Goal: Information Seeking & Learning: Check status

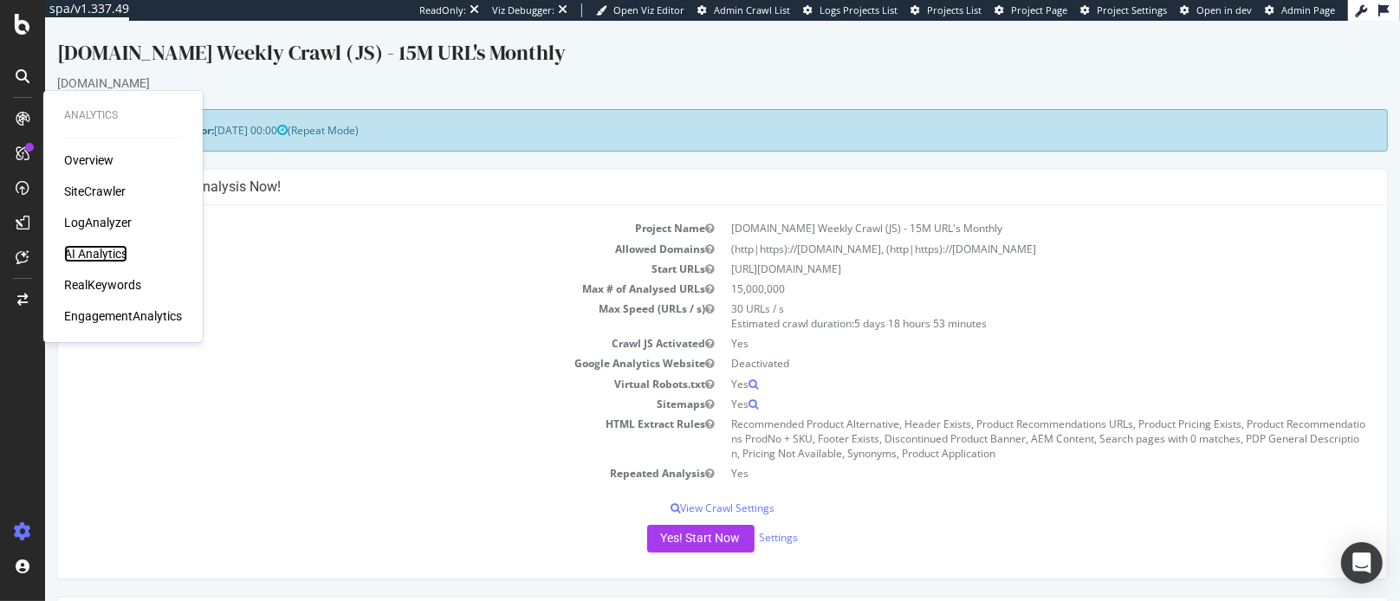
click at [91, 250] on div "AI Analytics" at bounding box center [95, 253] width 63 height 17
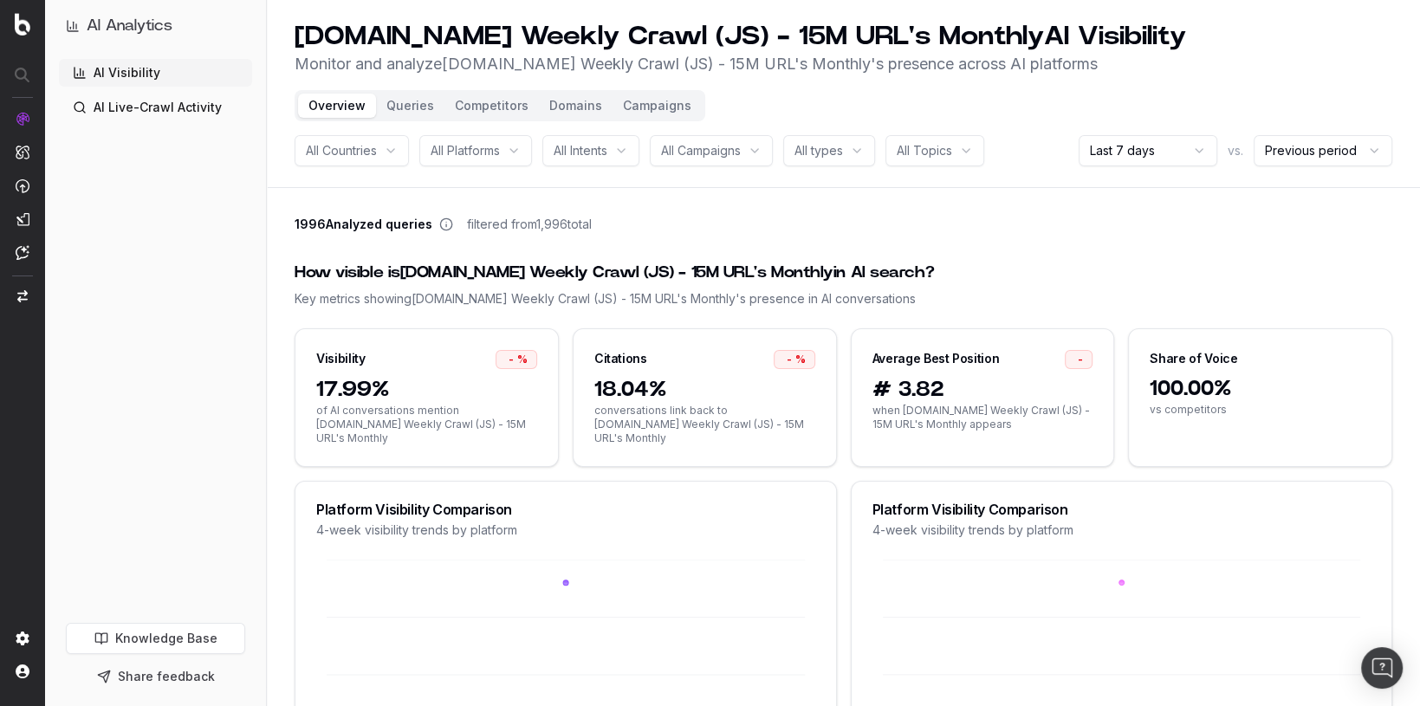
click at [1152, 148] on html "AI Analytics AI Visibility AI Live-Crawl Activity Knowledge Base Share feedback…" at bounding box center [710, 353] width 1420 height 706
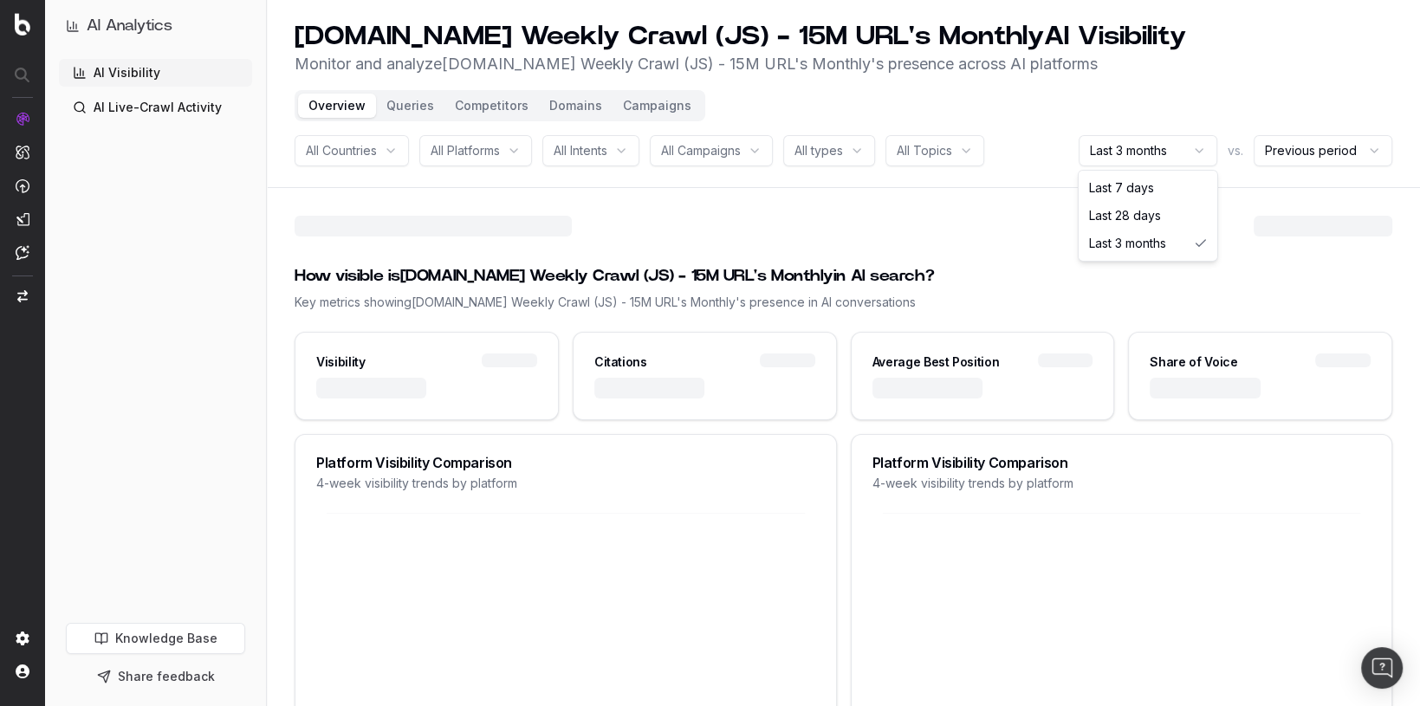
click at [1139, 158] on html "AI Analytics AI Visibility AI Live-Crawl Activity Knowledge Base Share feedback…" at bounding box center [710, 353] width 1420 height 706
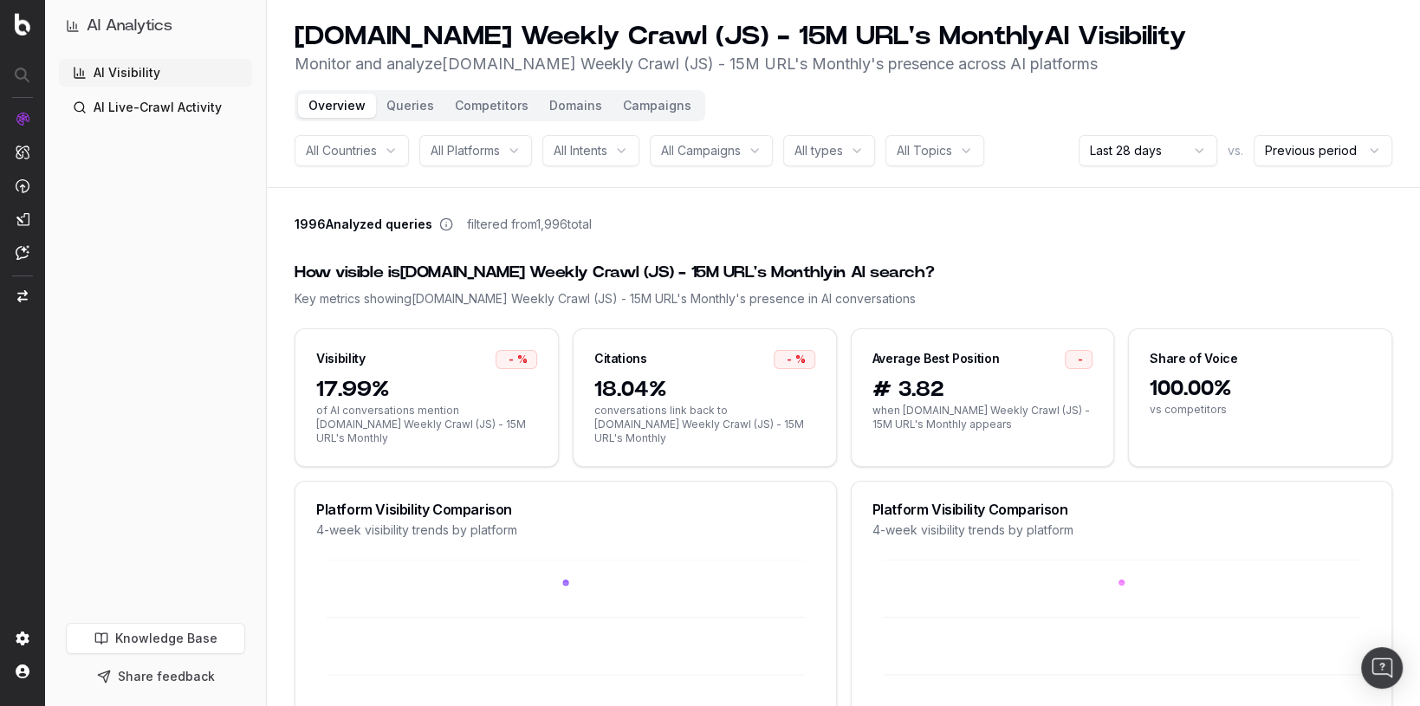
click at [1100, 137] on html "AI Analytics AI Visibility AI Live-Crawl Activity Knowledge Base Share feedback…" at bounding box center [710, 353] width 1420 height 706
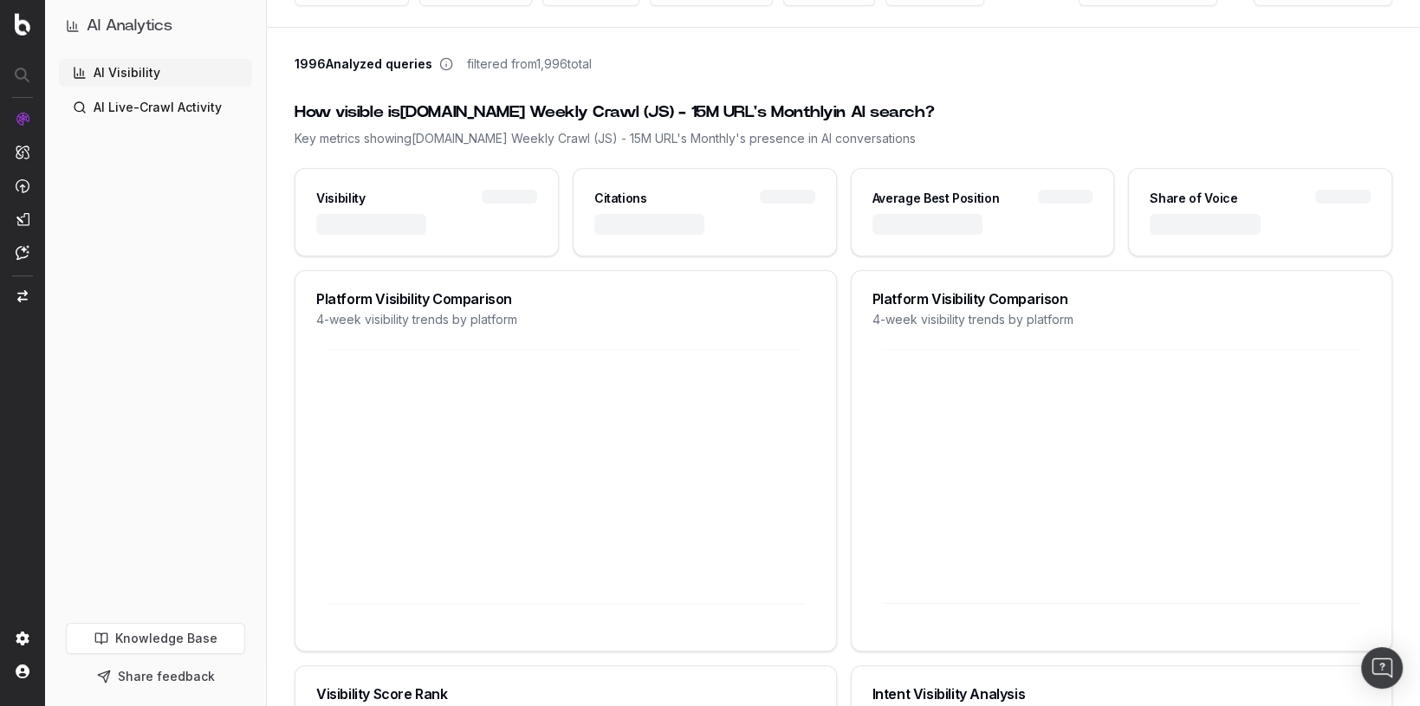
scroll to position [128, 0]
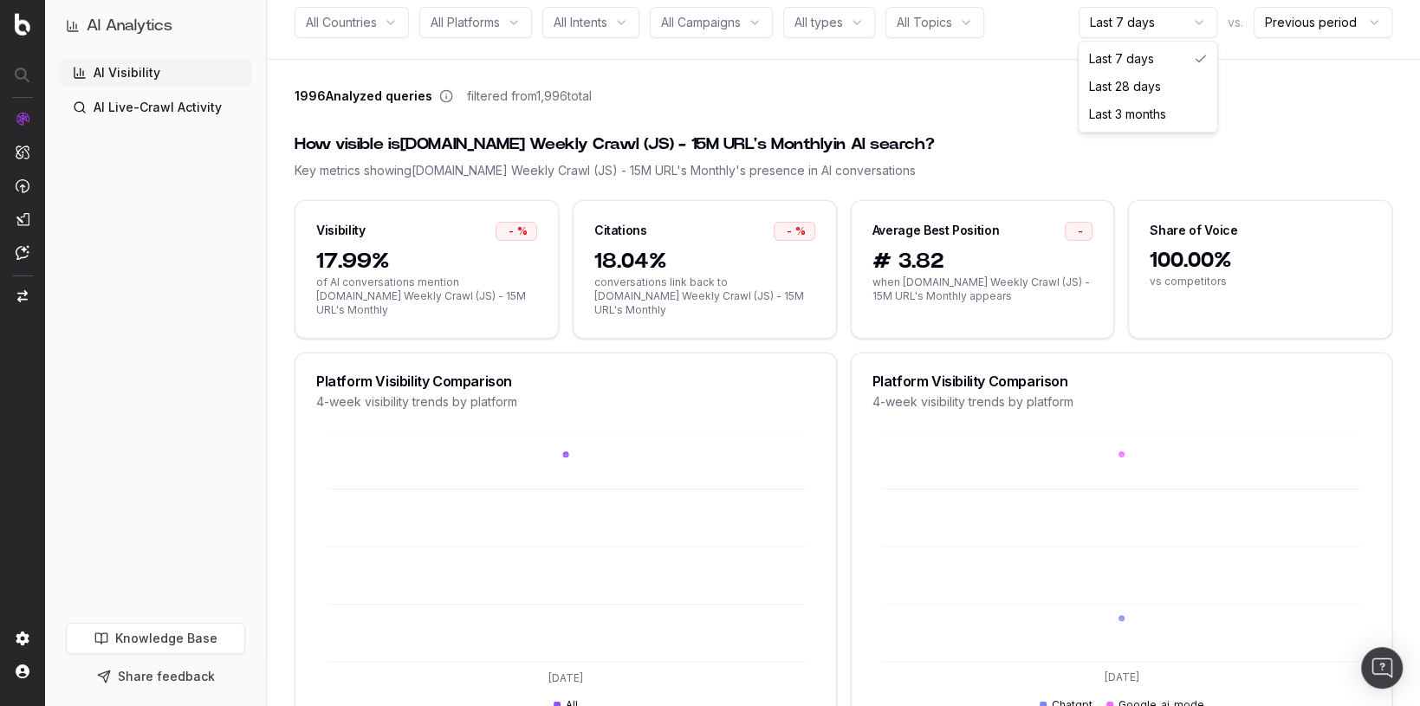
click at [1169, 19] on html "AI Analytics AI Visibility AI Live-Crawl Activity Knowledge Base Share feedback…" at bounding box center [710, 225] width 1420 height 706
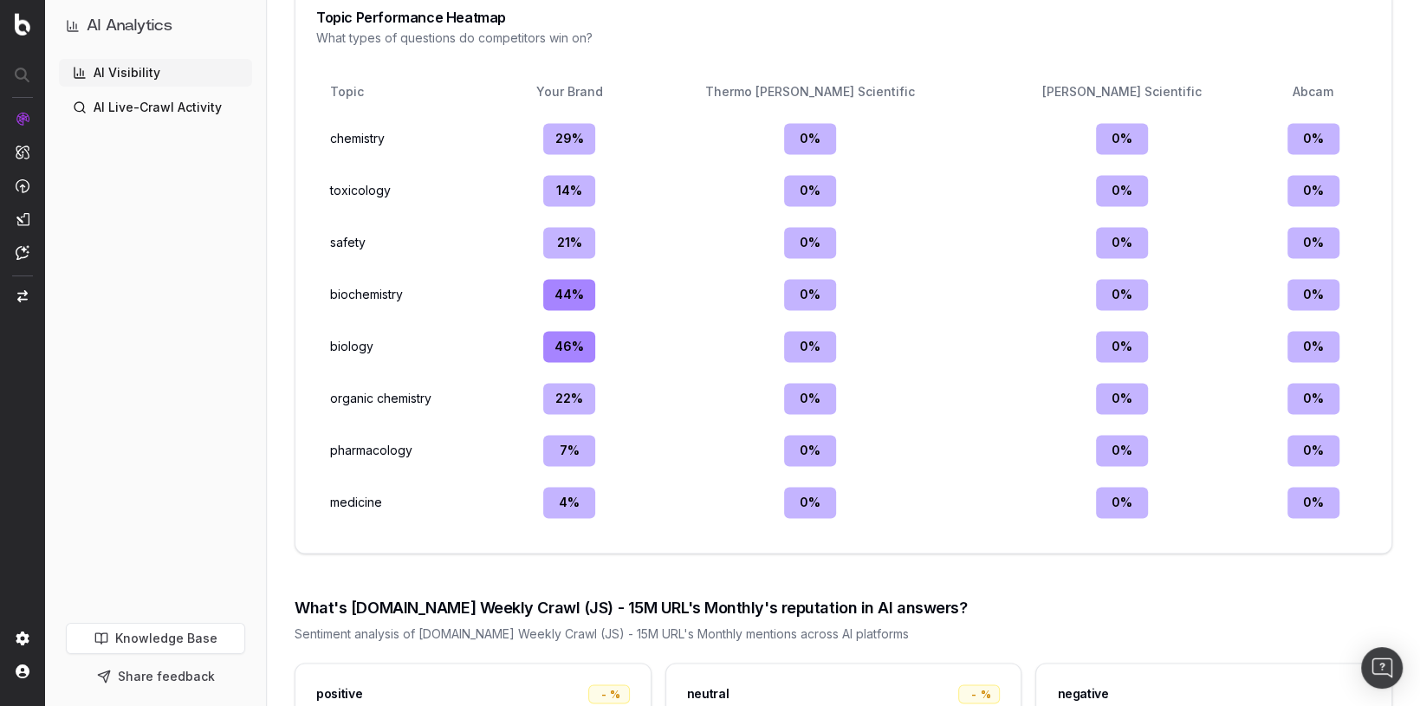
scroll to position [2400, 0]
